Goal: Task Accomplishment & Management: Use online tool/utility

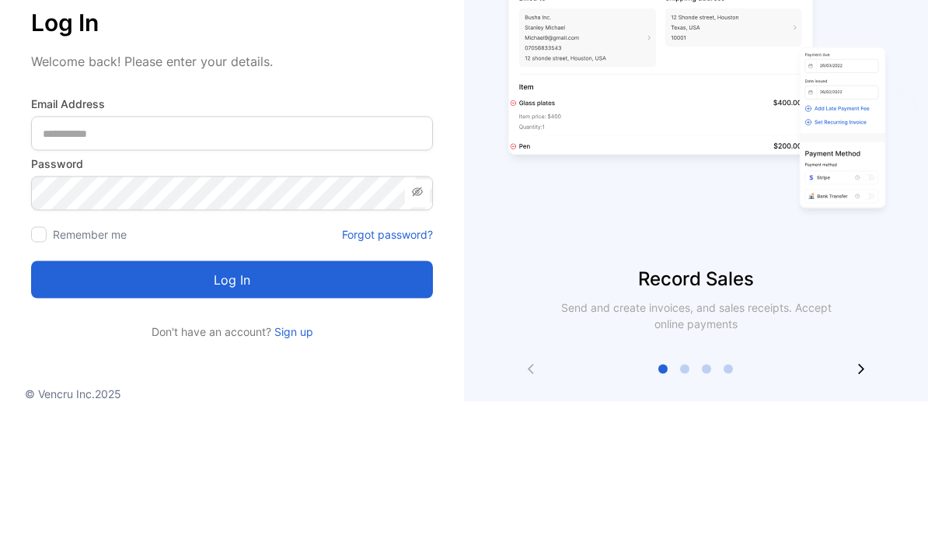
scroll to position [55, 0]
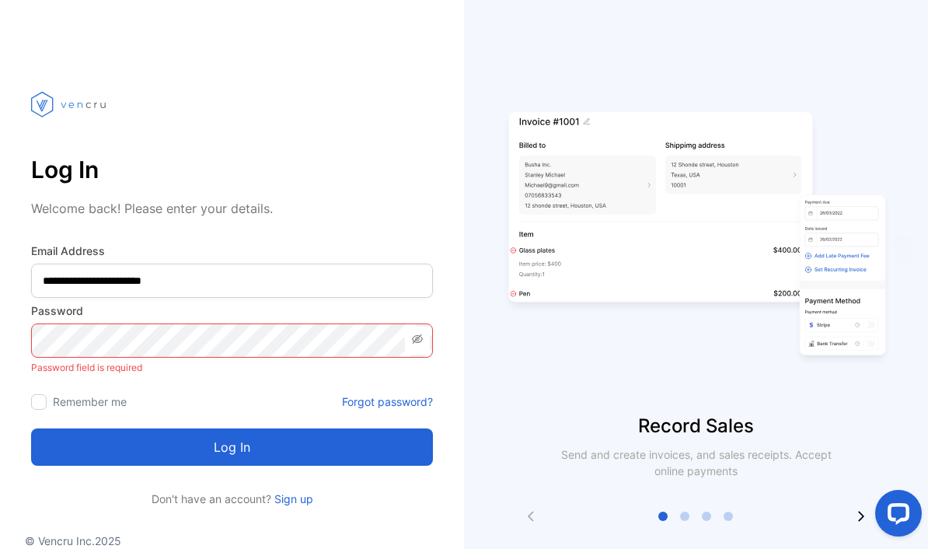
type Address-inputemail "**********"
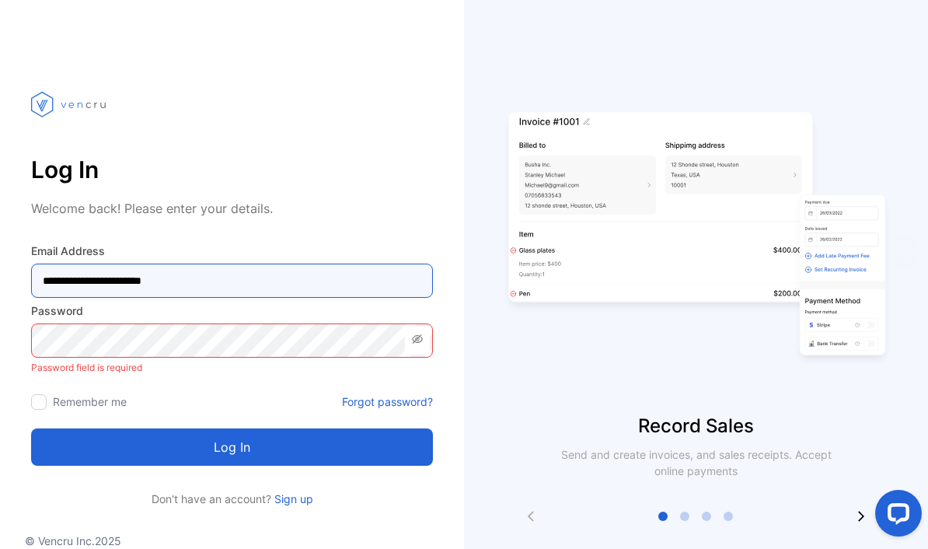
click at [232, 428] on button "Log in" at bounding box center [232, 446] width 402 height 37
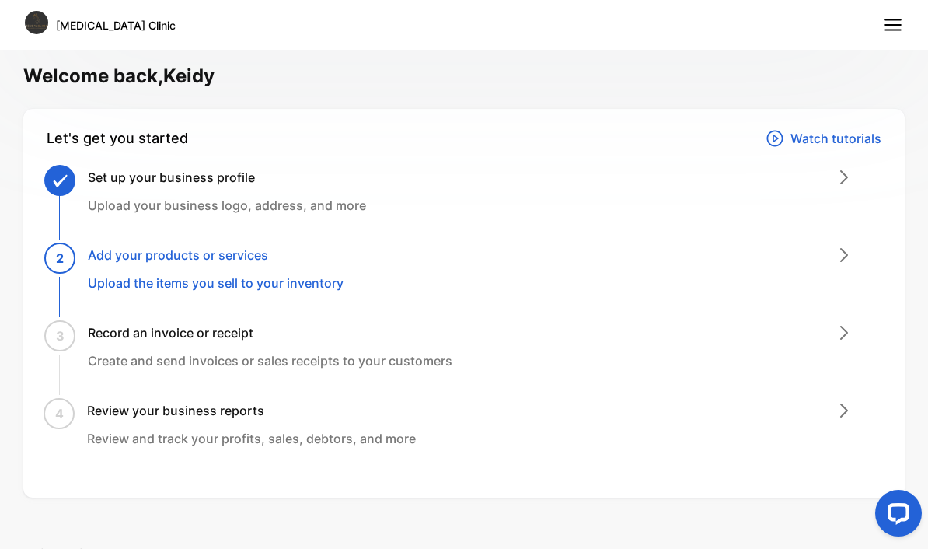
click at [33, 383] on div "Let's get you started Watch tutorials Set up your business profile Upload your …" at bounding box center [464, 303] width 882 height 389
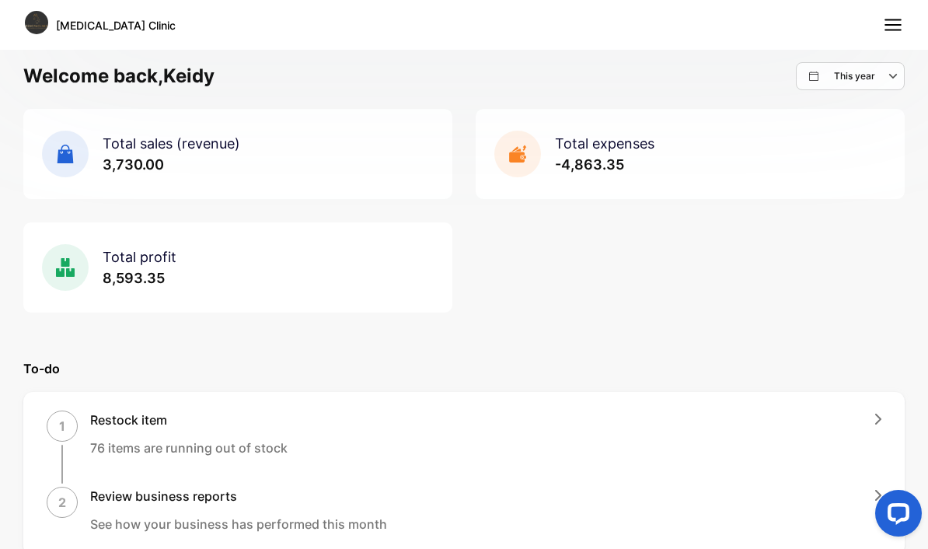
click at [661, 166] on div "Total expenses -4,863.35" at bounding box center [690, 154] width 429 height 90
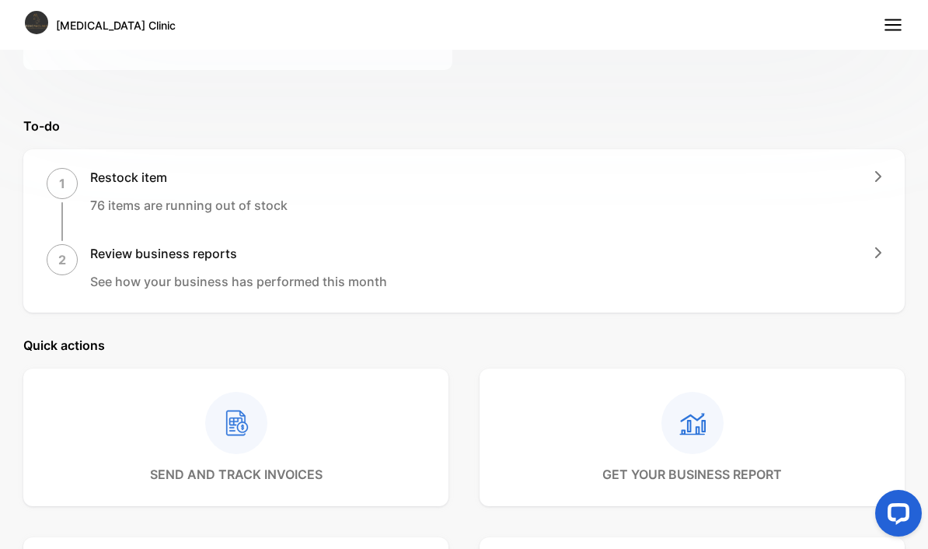
scroll to position [244, 0]
click at [847, 184] on div "1 Restock item 76 items are running out of stock" at bounding box center [464, 202] width 835 height 73
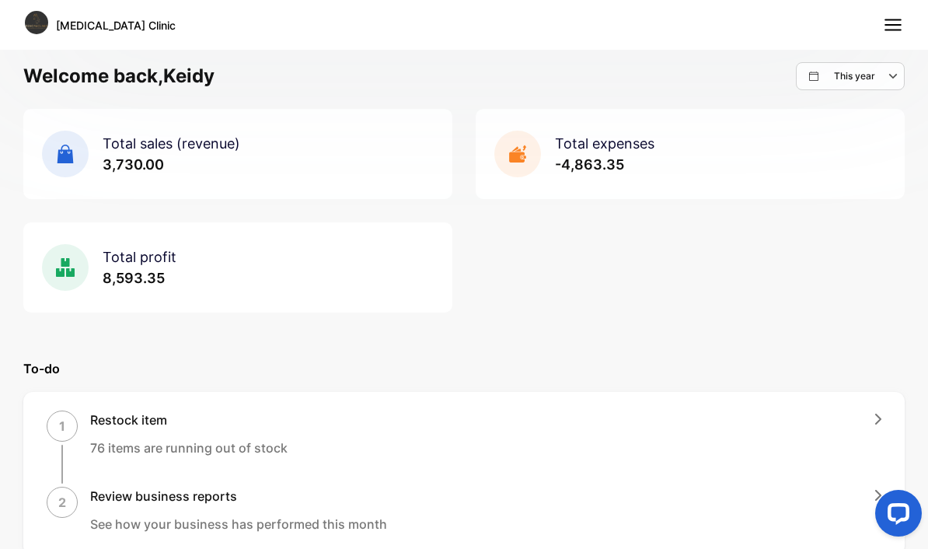
scroll to position [0, 0]
click at [519, 145] on rect at bounding box center [518, 154] width 47 height 47
click at [184, 148] on span "Total sales (revenue)" at bounding box center [172, 143] width 138 height 16
click at [200, 173] on p "3,730.00" at bounding box center [172, 164] width 138 height 21
click at [156, 159] on span "3,730.00" at bounding box center [133, 164] width 61 height 16
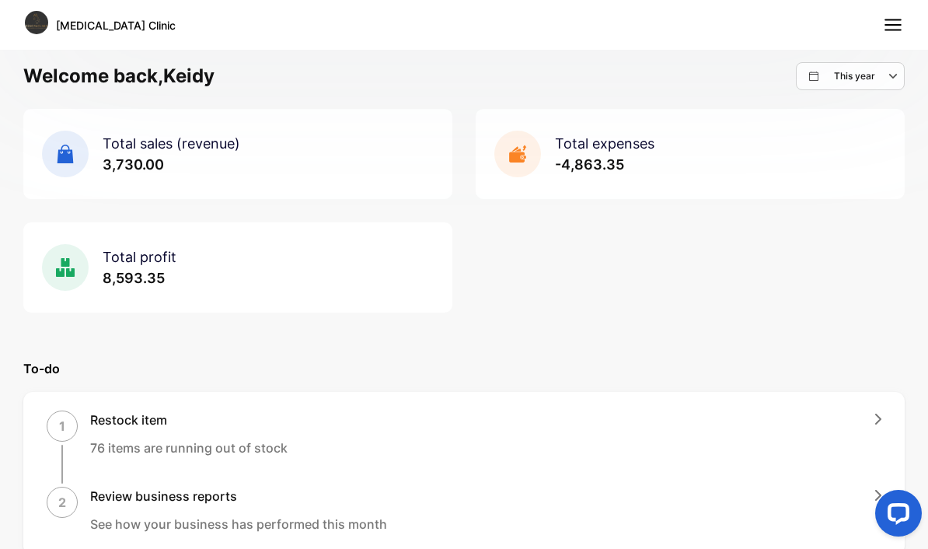
click at [68, 161] on icon at bounding box center [66, 154] width 16 height 19
click at [87, 283] on icon at bounding box center [65, 267] width 47 height 47
click at [180, 82] on h1 "Welcome back, [PERSON_NAME]" at bounding box center [118, 76] width 191 height 28
